Goal: Navigation & Orientation: Find specific page/section

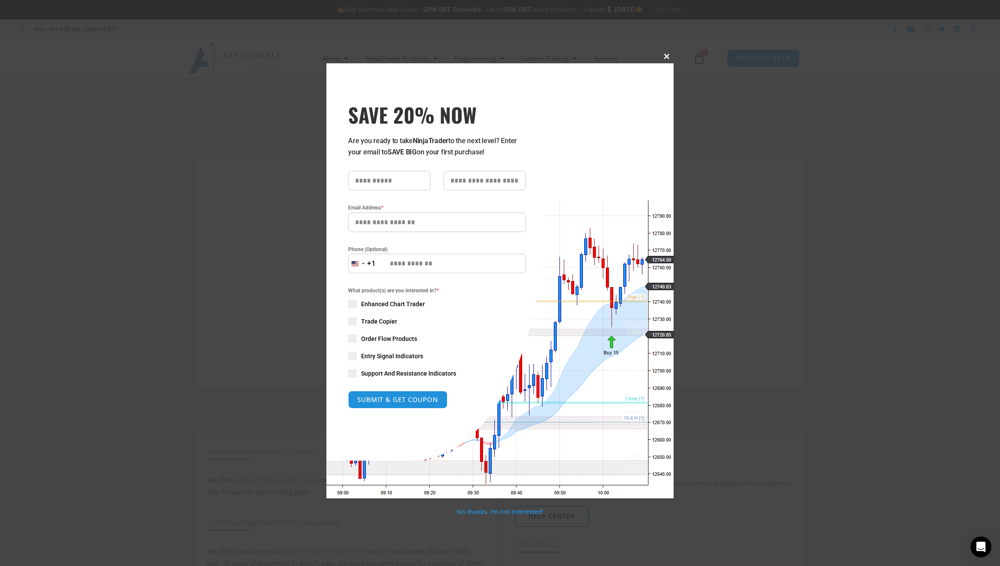
type input "**********"
click at [667, 56] on span at bounding box center [667, 56] width 14 height 5
